Goal: Task Accomplishment & Management: Complete application form

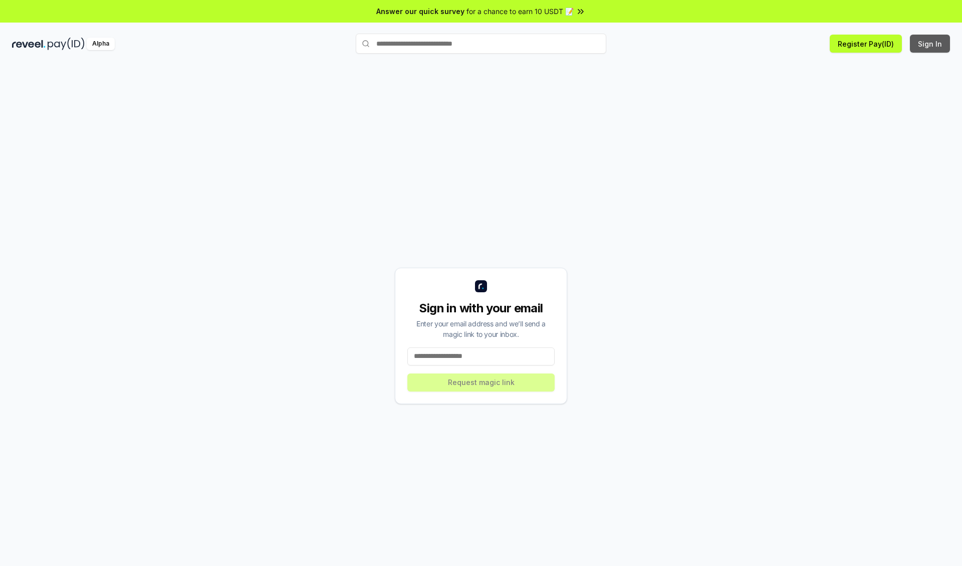
click at [931, 44] on button "Sign In" at bounding box center [930, 44] width 40 height 18
type input "**********"
click at [481, 382] on button "Request magic link" at bounding box center [480, 382] width 147 height 18
